Goal: Complete application form: Complete application form

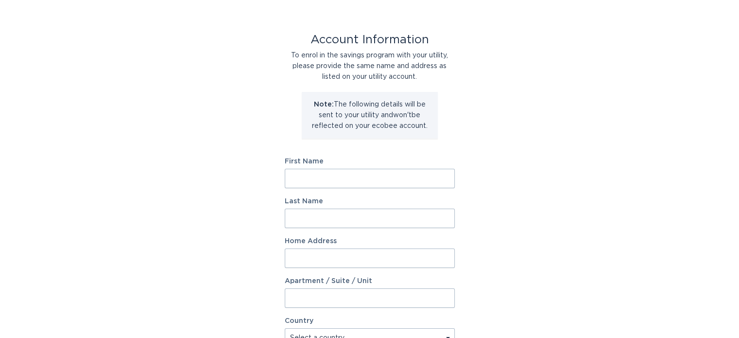
scroll to position [49, 0]
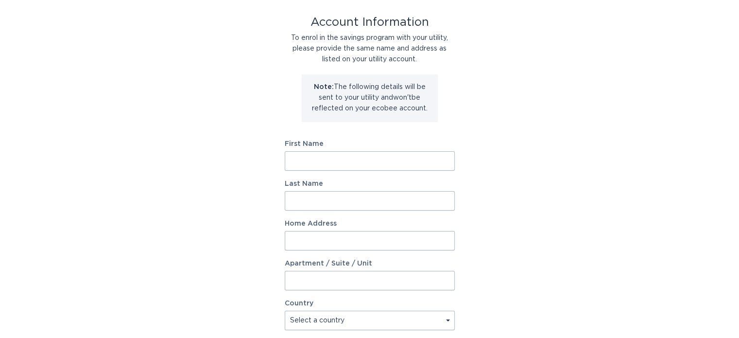
click at [350, 169] on input "First Name" at bounding box center [370, 160] width 170 height 19
type input "[PERSON_NAME]"
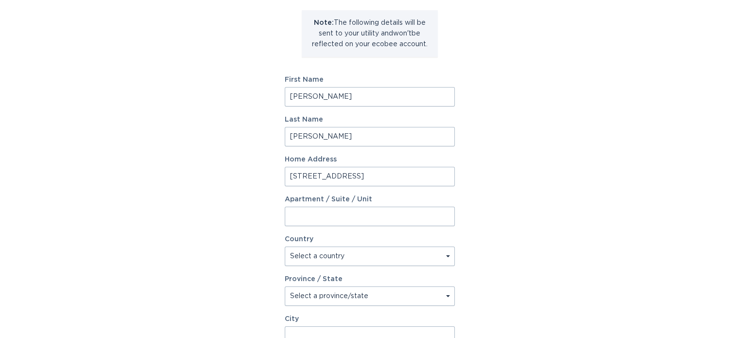
scroll to position [194, 0]
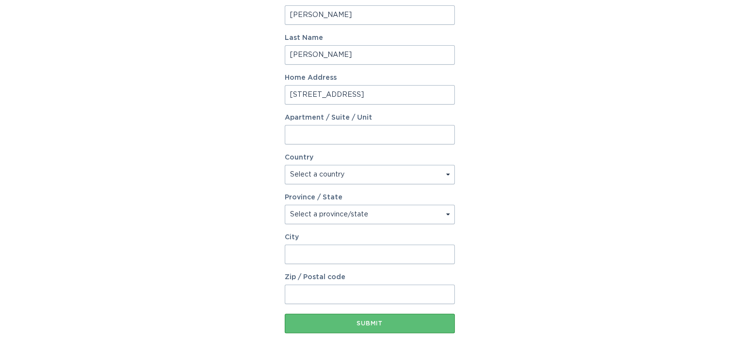
type input "[STREET_ADDRESS]"
click at [386, 172] on select "Select a country [GEOGRAPHIC_DATA] [GEOGRAPHIC_DATA]" at bounding box center [370, 174] width 170 height 19
select select "US"
click at [285, 165] on select "Select a country [GEOGRAPHIC_DATA] [GEOGRAPHIC_DATA]" at bounding box center [370, 174] width 170 height 19
click at [363, 216] on select "Select a province/state [US_STATE] [US_STATE] [US_STATE] [US_STATE] [US_STATE] …" at bounding box center [370, 214] width 170 height 19
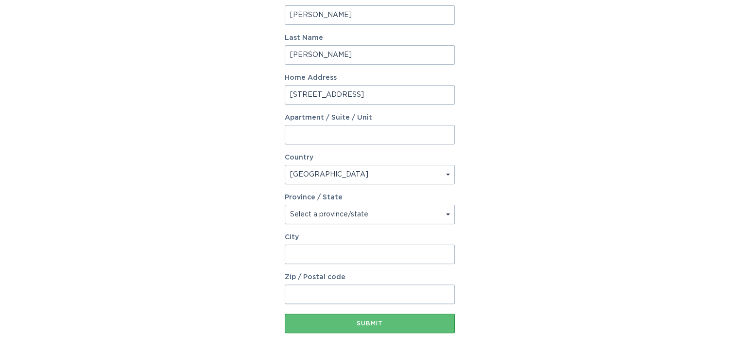
select select "MI"
click at [285, 205] on select "Select a province/state [US_STATE] [US_STATE] [US_STATE] [US_STATE] [US_STATE] …" at bounding box center [370, 214] width 170 height 19
click at [322, 257] on input "City" at bounding box center [370, 253] width 170 height 19
type input "Ypsilanti"
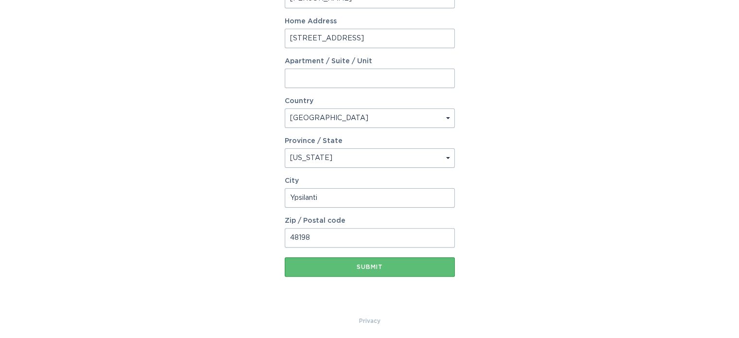
scroll to position [253, 0]
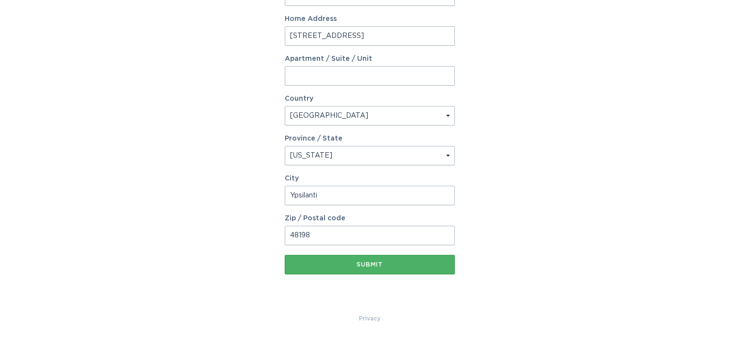
type input "48198"
click at [416, 266] on div "Submit" at bounding box center [370, 264] width 160 height 6
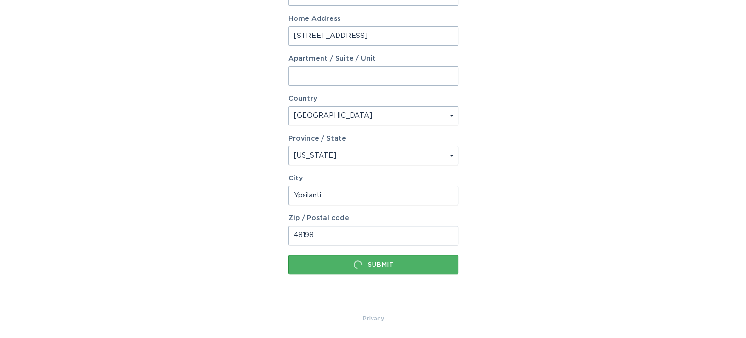
scroll to position [0, 0]
